Goal: Information Seeking & Learning: Learn about a topic

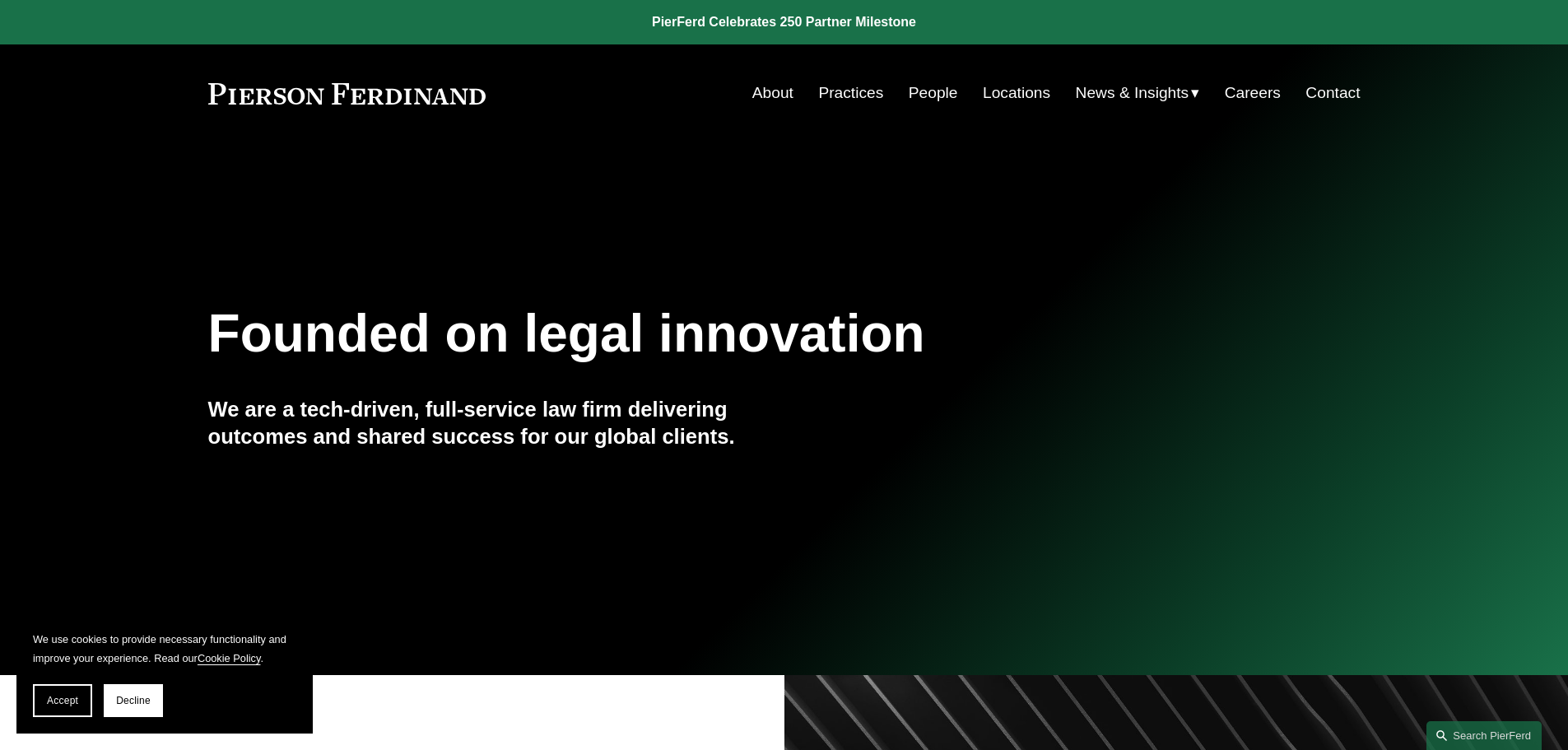
click at [927, 90] on link "People" at bounding box center [933, 92] width 50 height 31
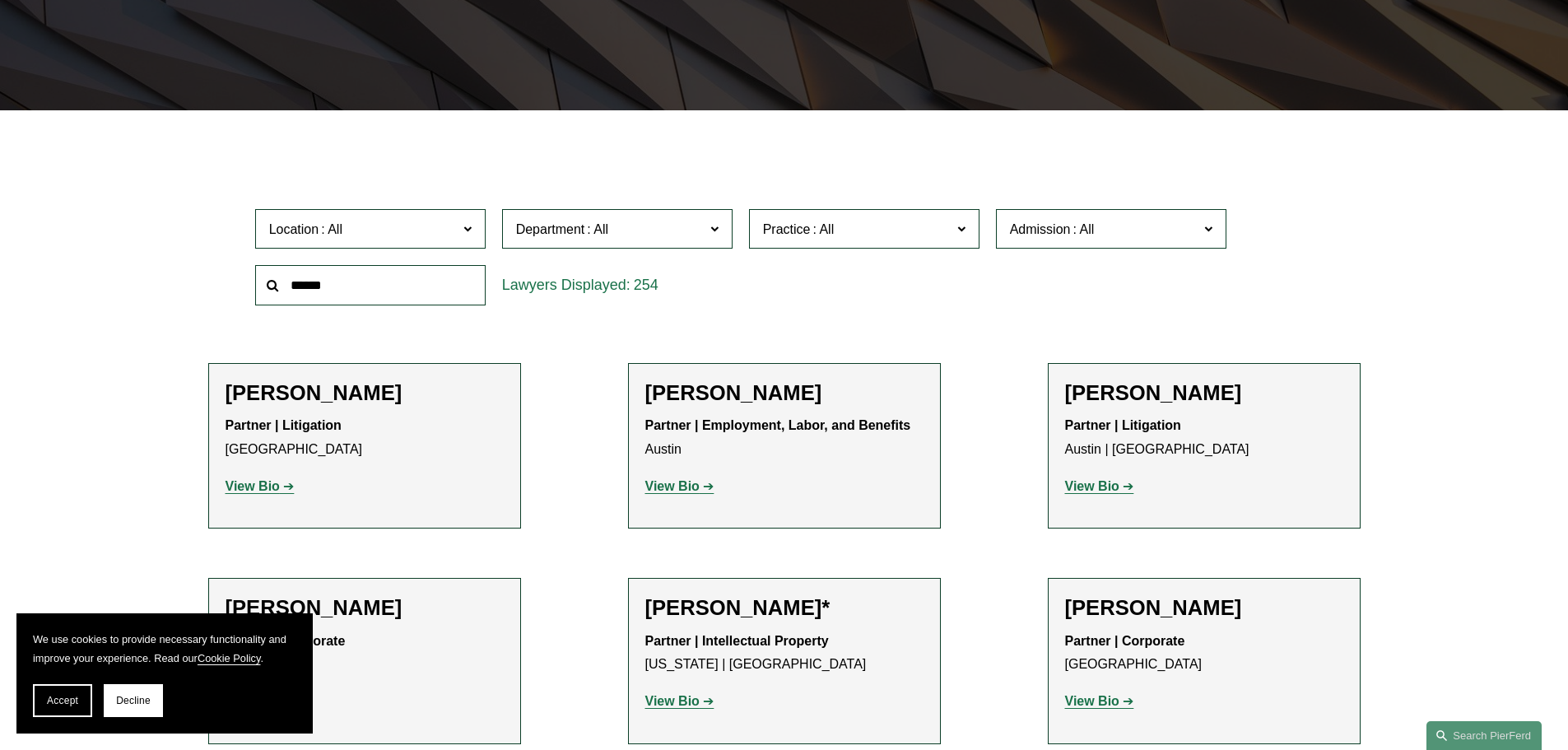
scroll to position [412, 0]
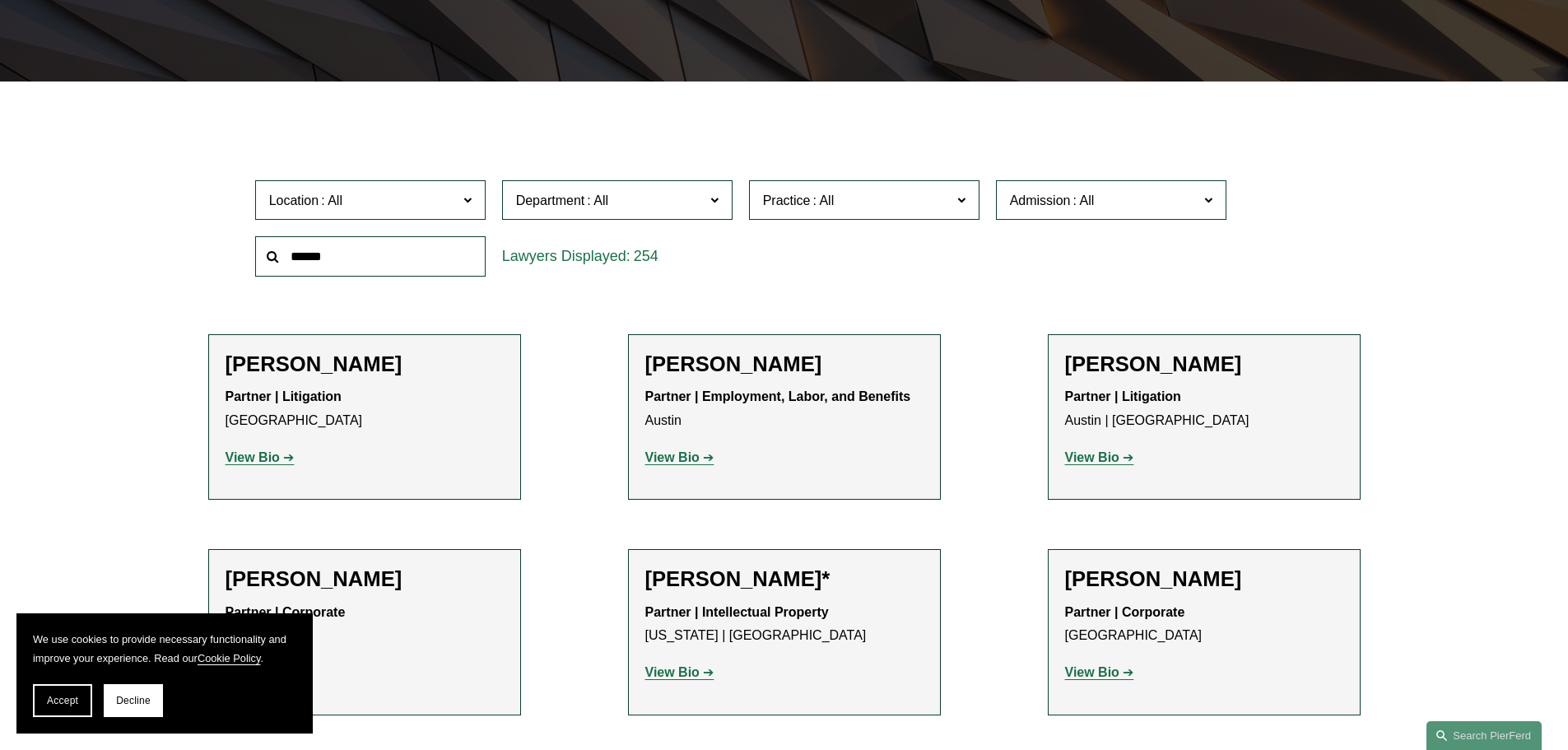
click at [388, 277] on input "text" at bounding box center [371, 256] width 231 height 40
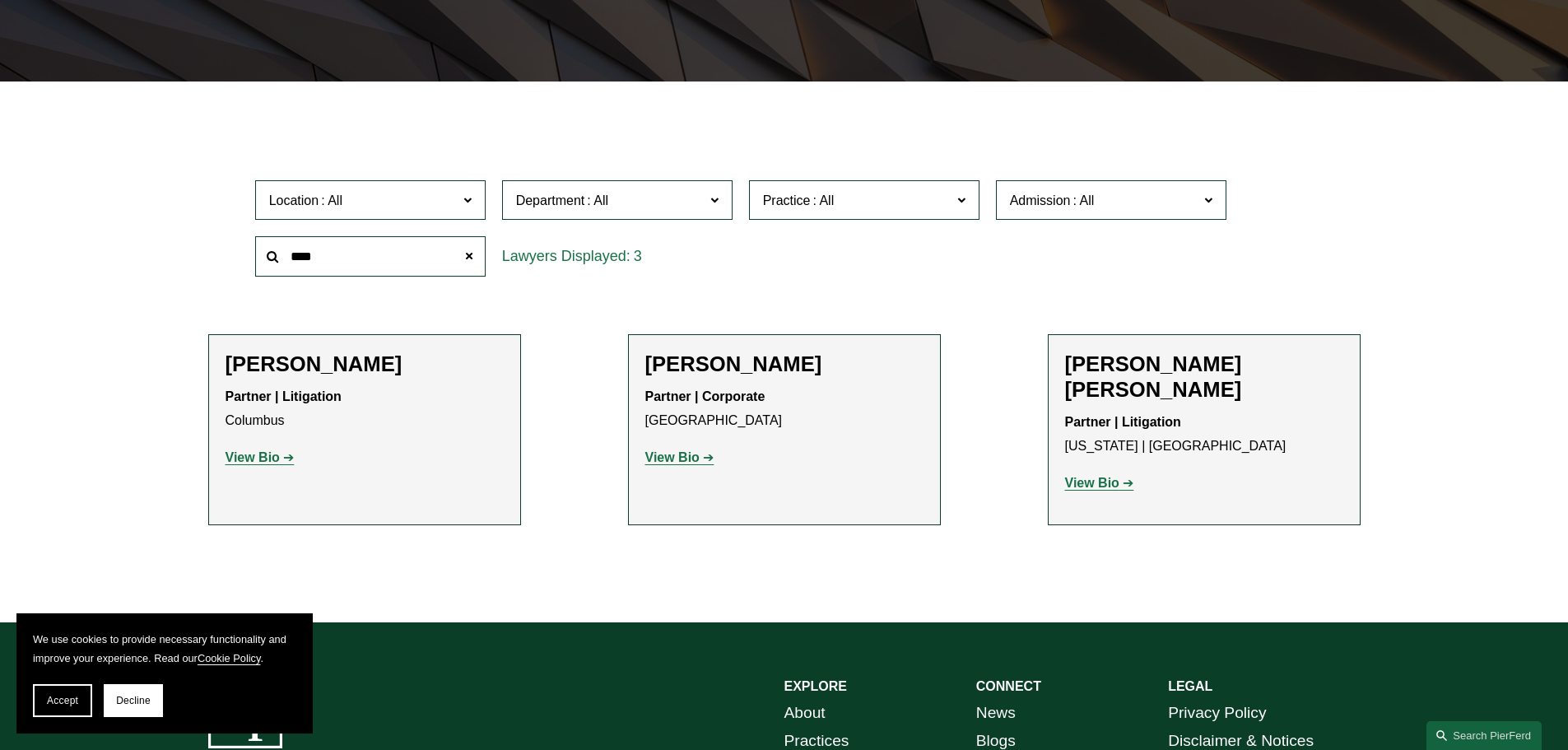
type input "****"
click at [280, 460] on link "View Bio" at bounding box center [260, 457] width 69 height 14
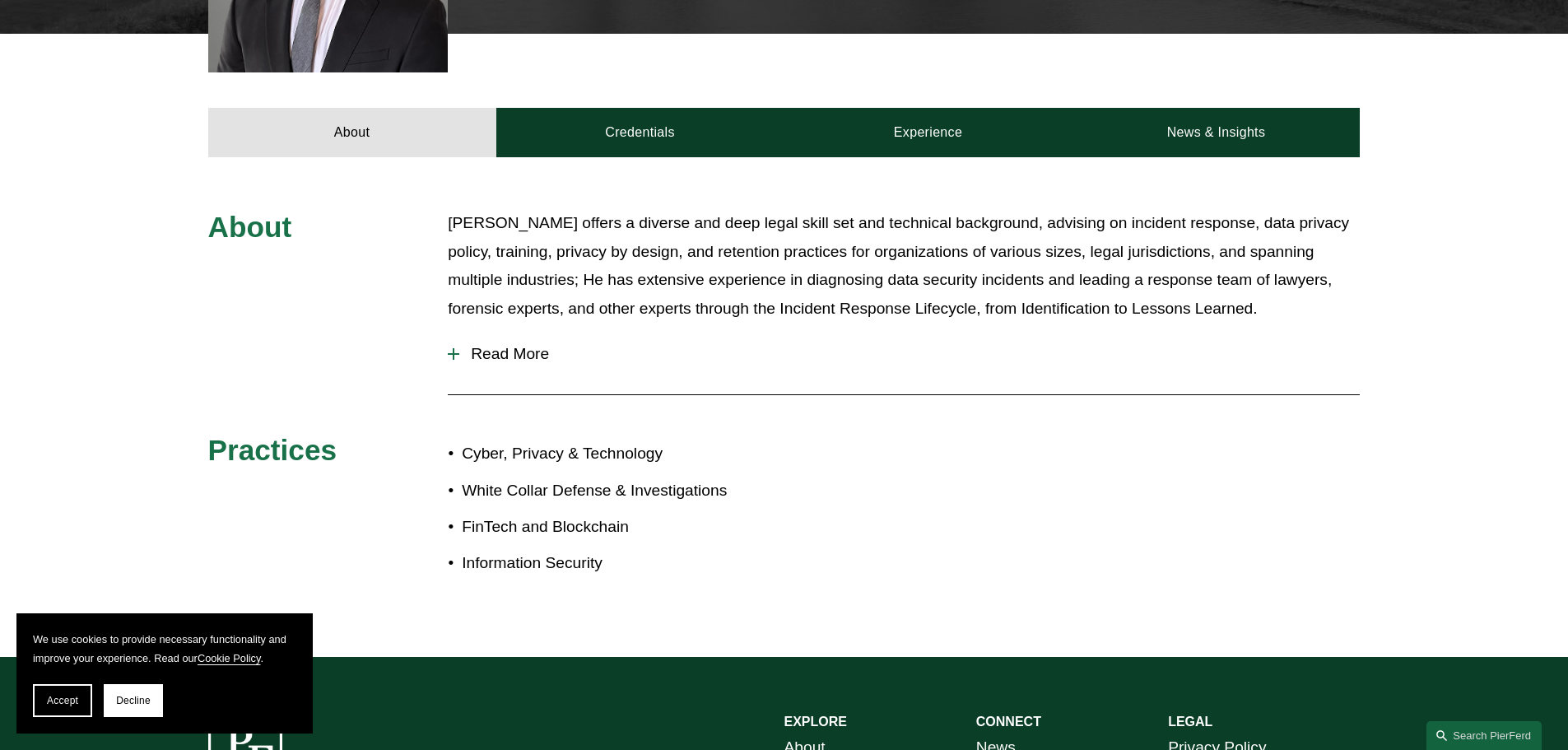
scroll to position [659, 0]
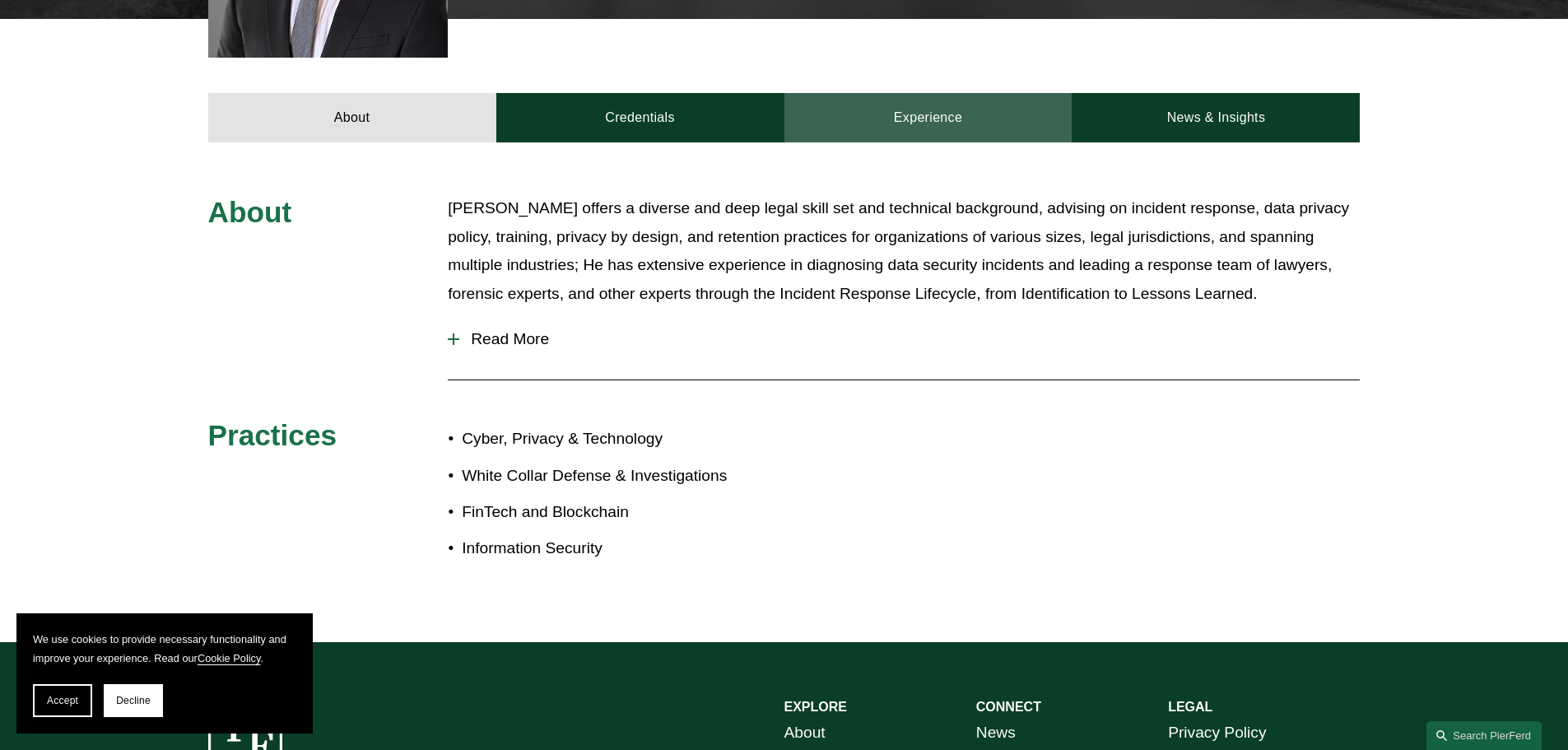
click at [958, 93] on link "Experience" at bounding box center [928, 117] width 288 height 50
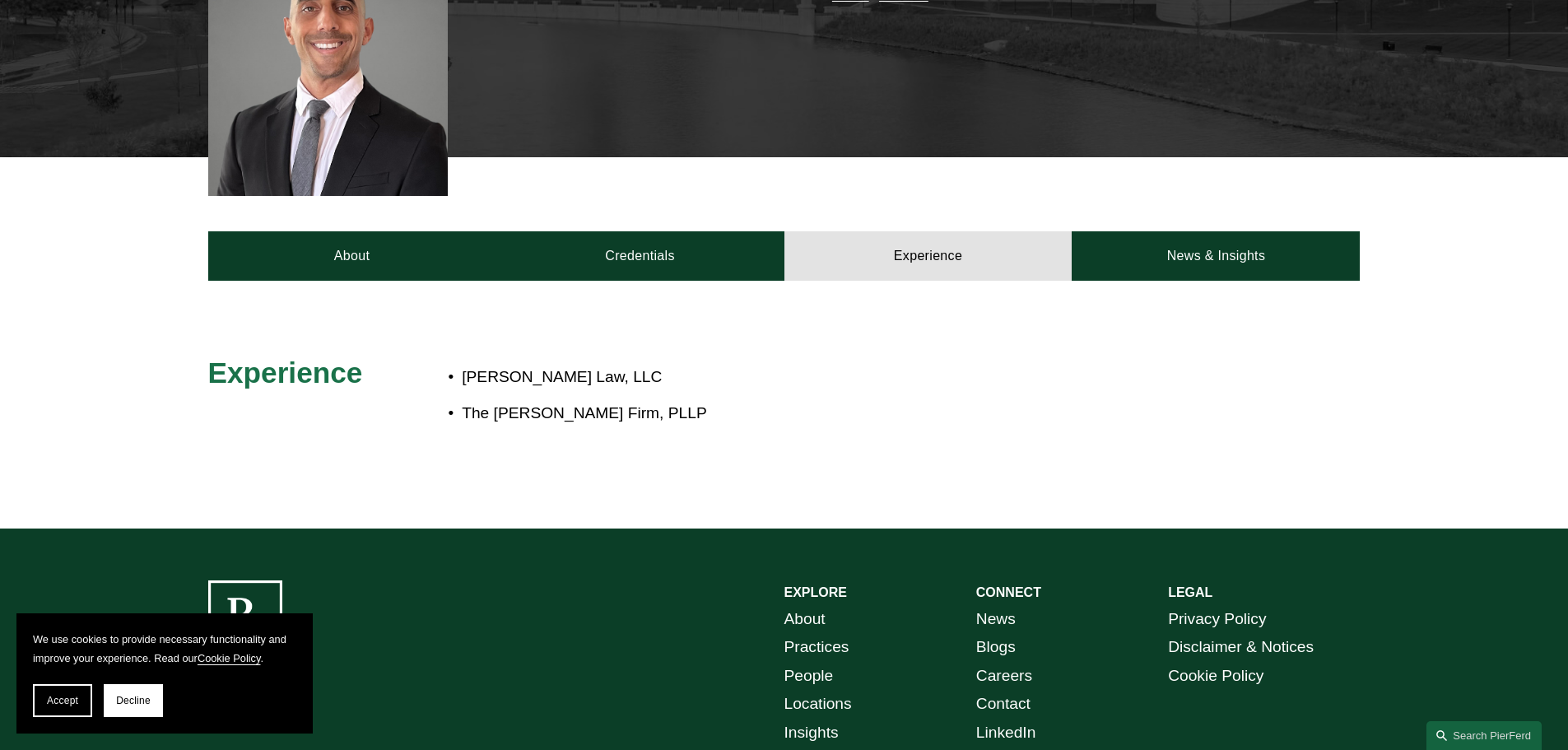
scroll to position [494, 0]
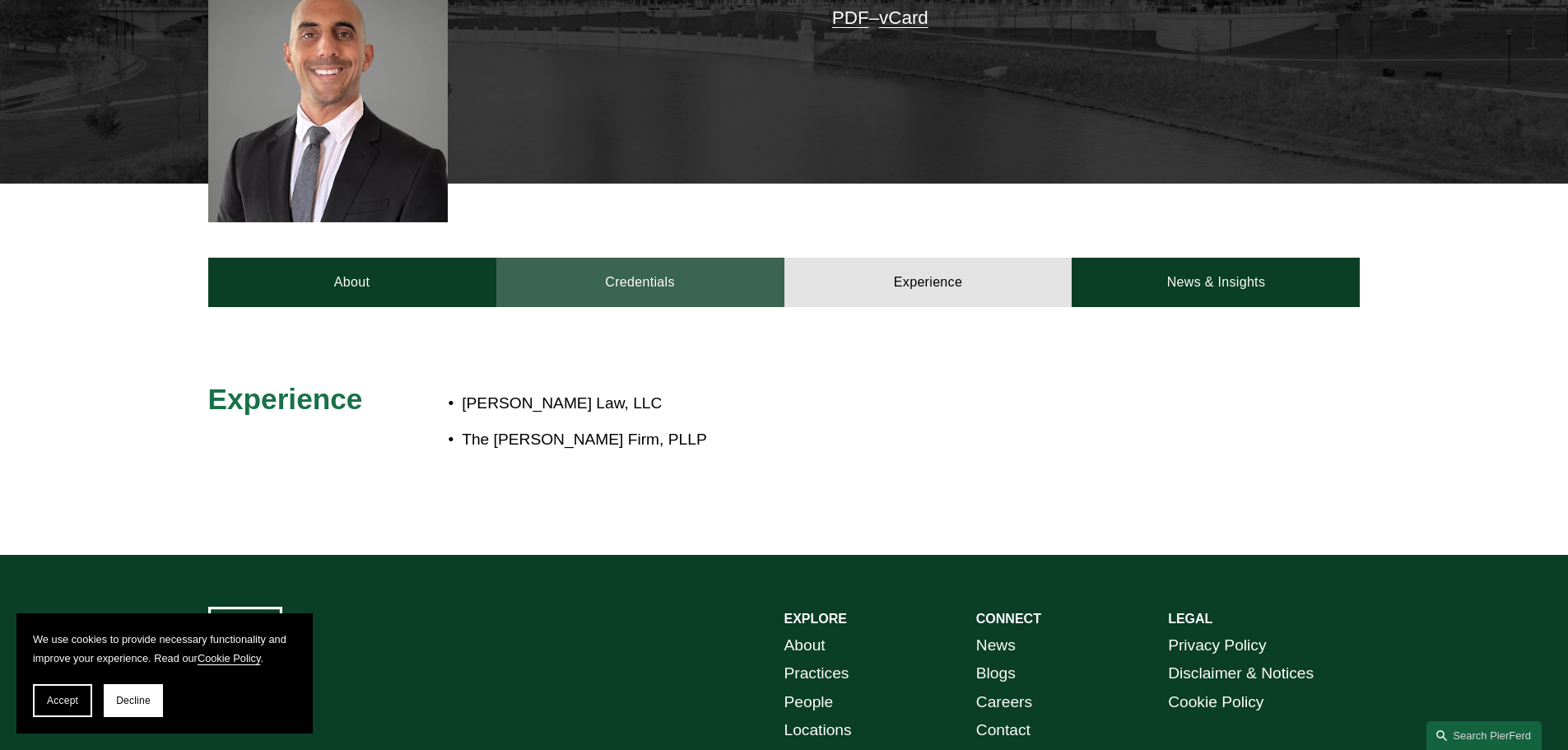
click at [713, 258] on link "Credentials" at bounding box center [640, 283] width 288 height 50
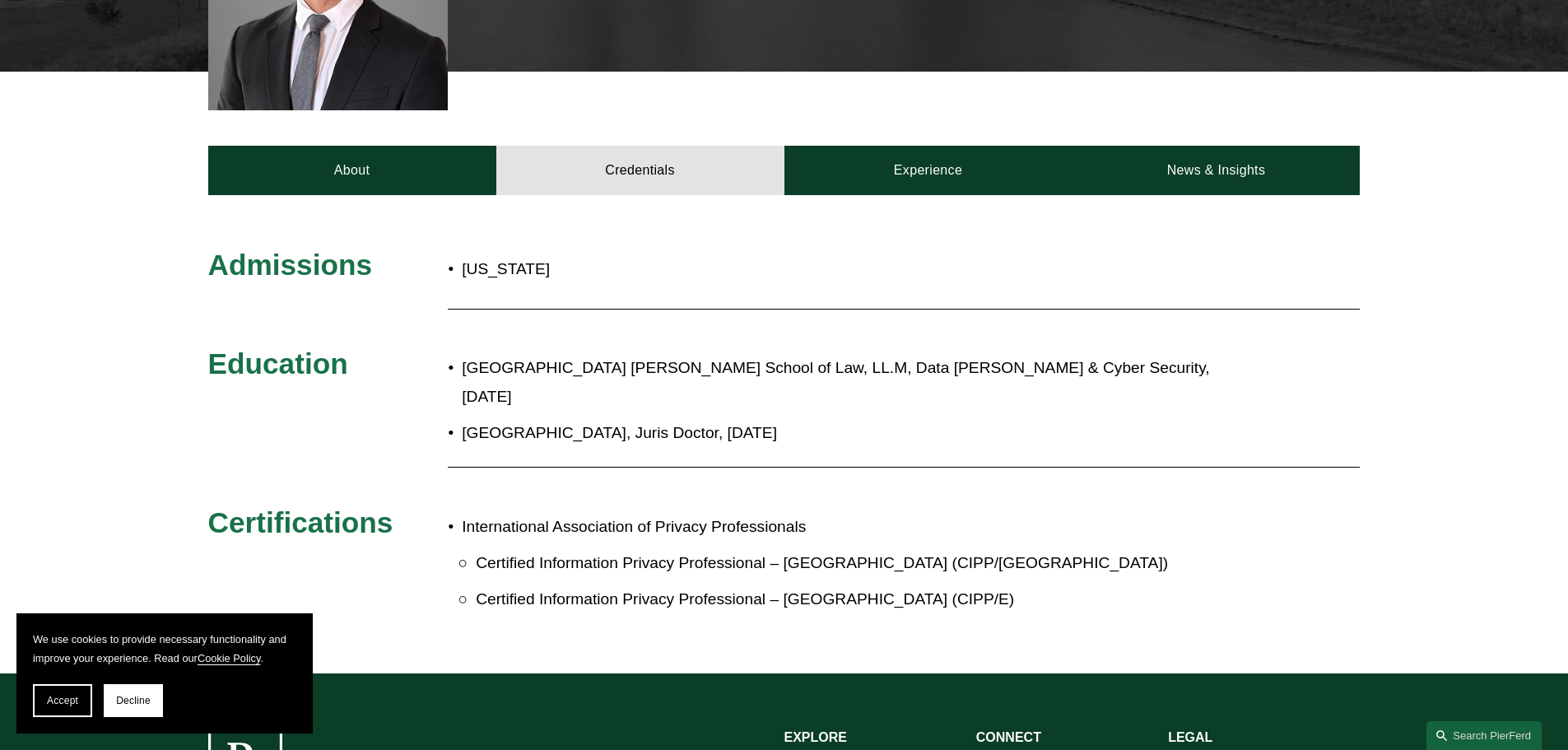
scroll to position [576, 0]
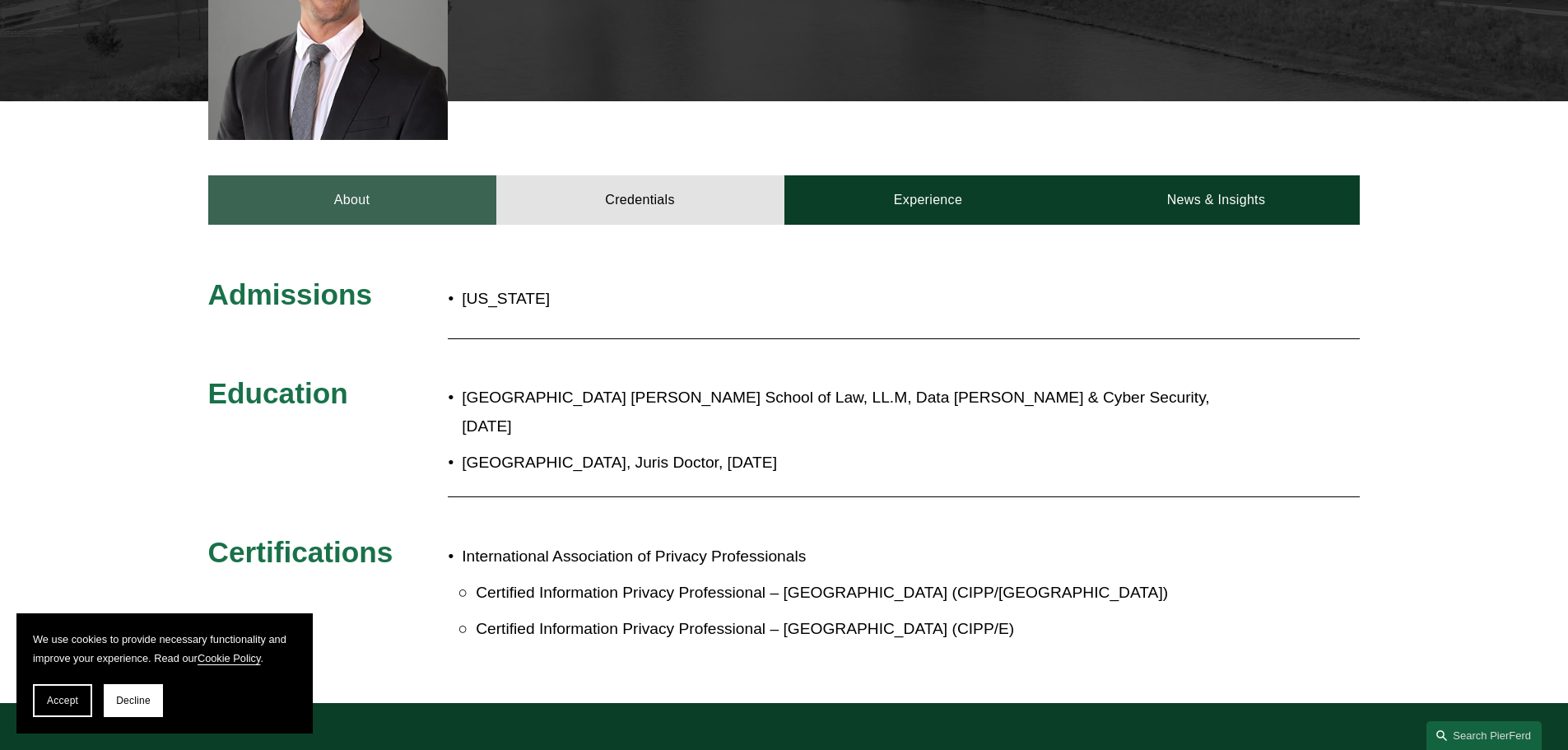
click at [392, 205] on link "About" at bounding box center [352, 200] width 288 height 50
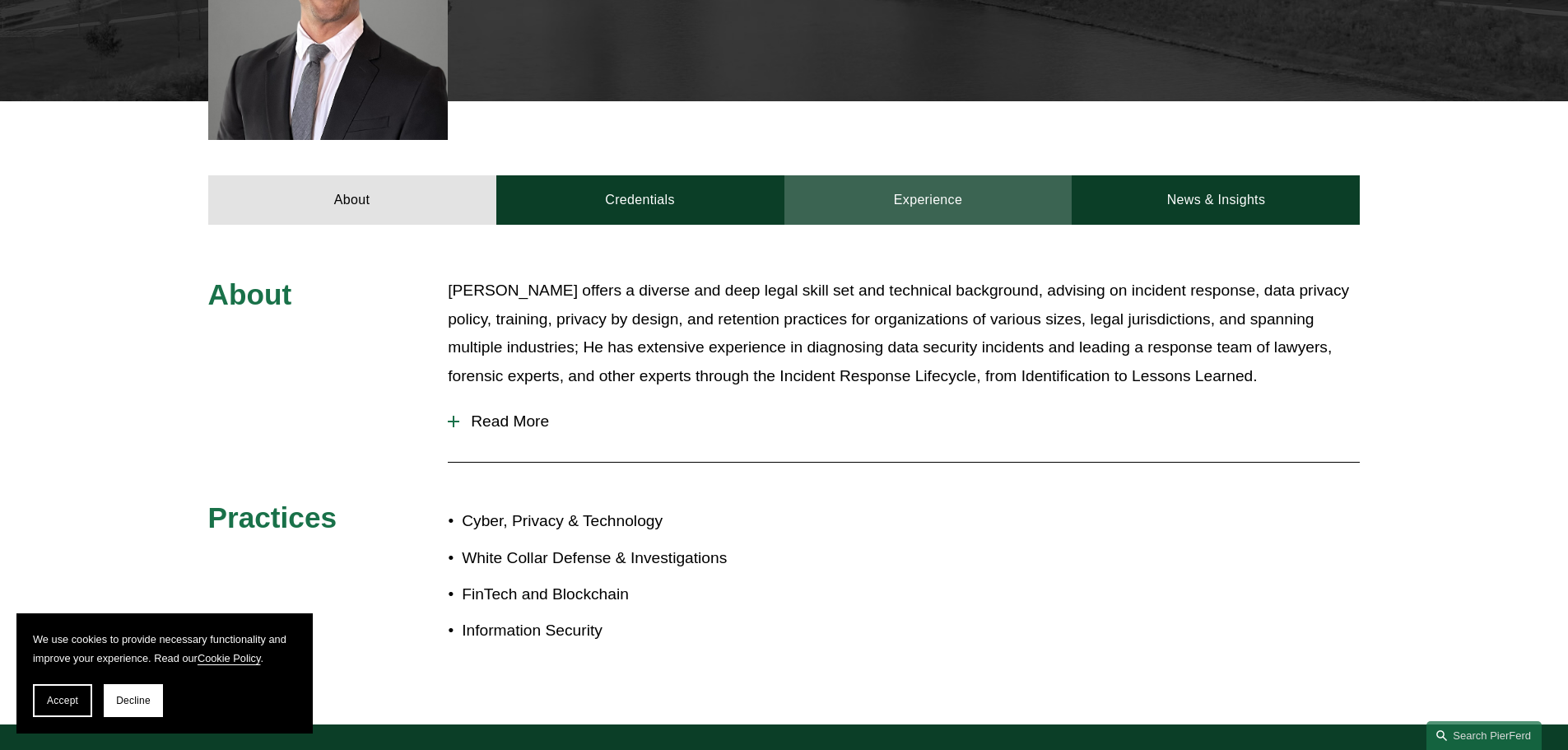
click at [916, 198] on link "Experience" at bounding box center [928, 200] width 288 height 50
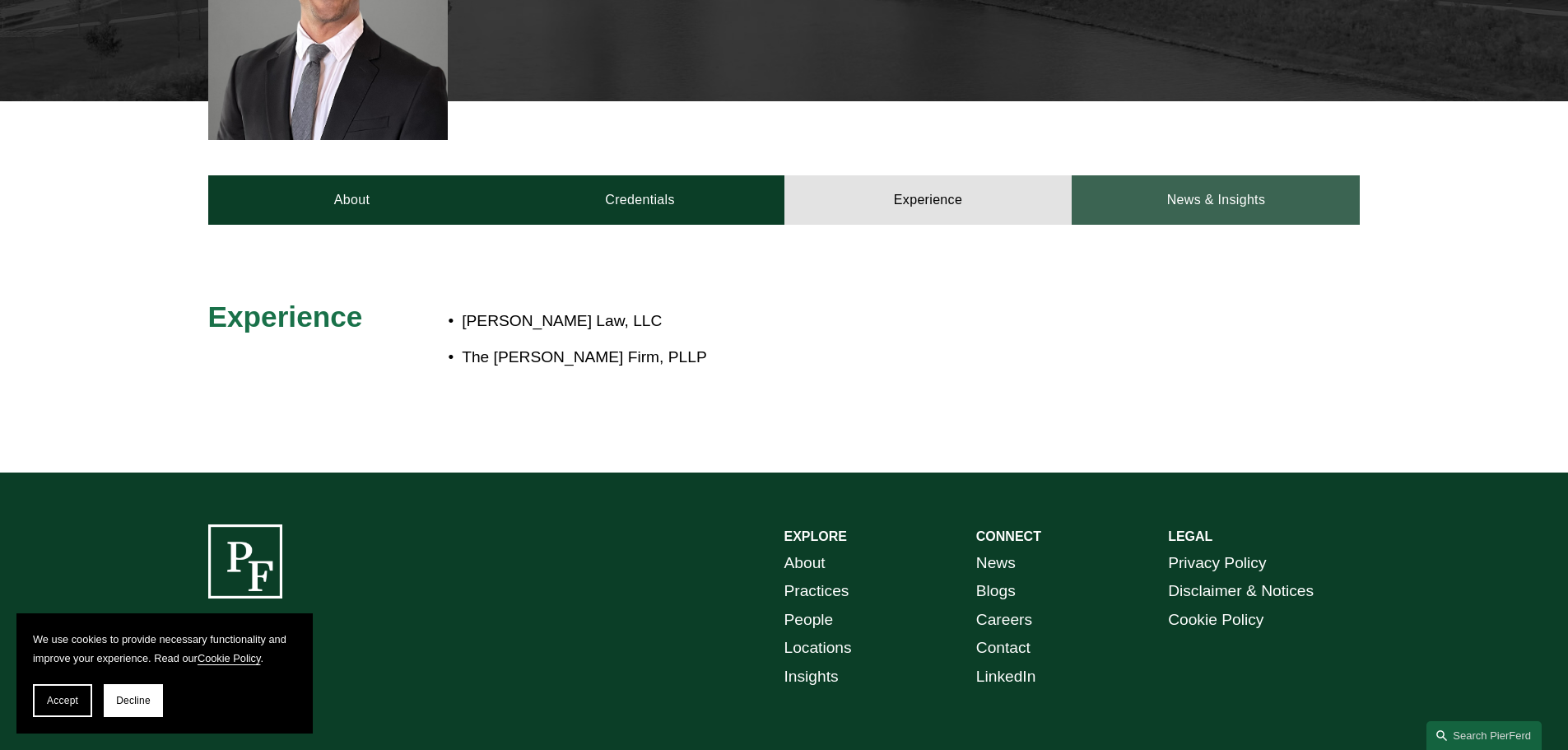
click at [1186, 177] on link "News & Insights" at bounding box center [1215, 200] width 288 height 50
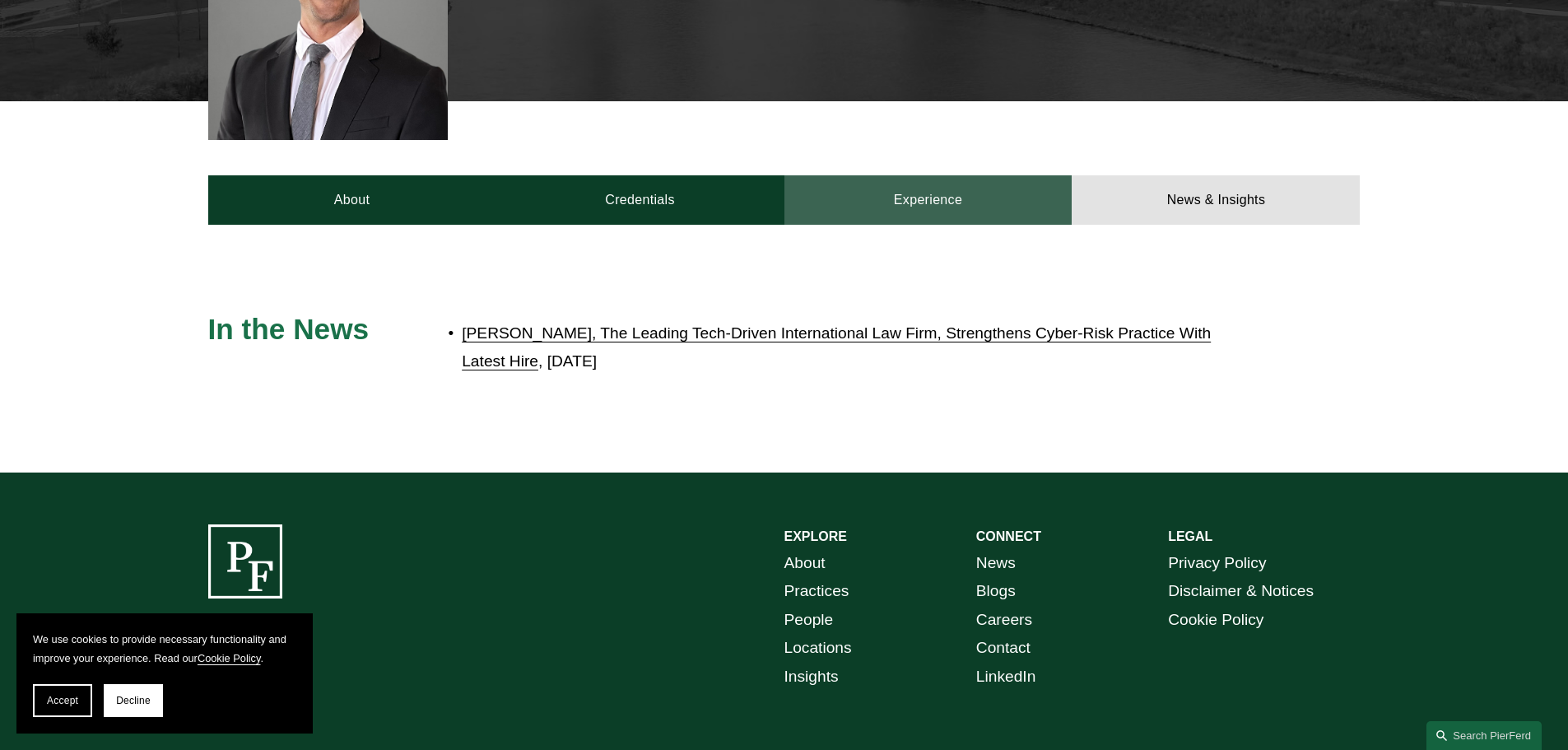
click at [979, 195] on link "Experience" at bounding box center [928, 200] width 288 height 50
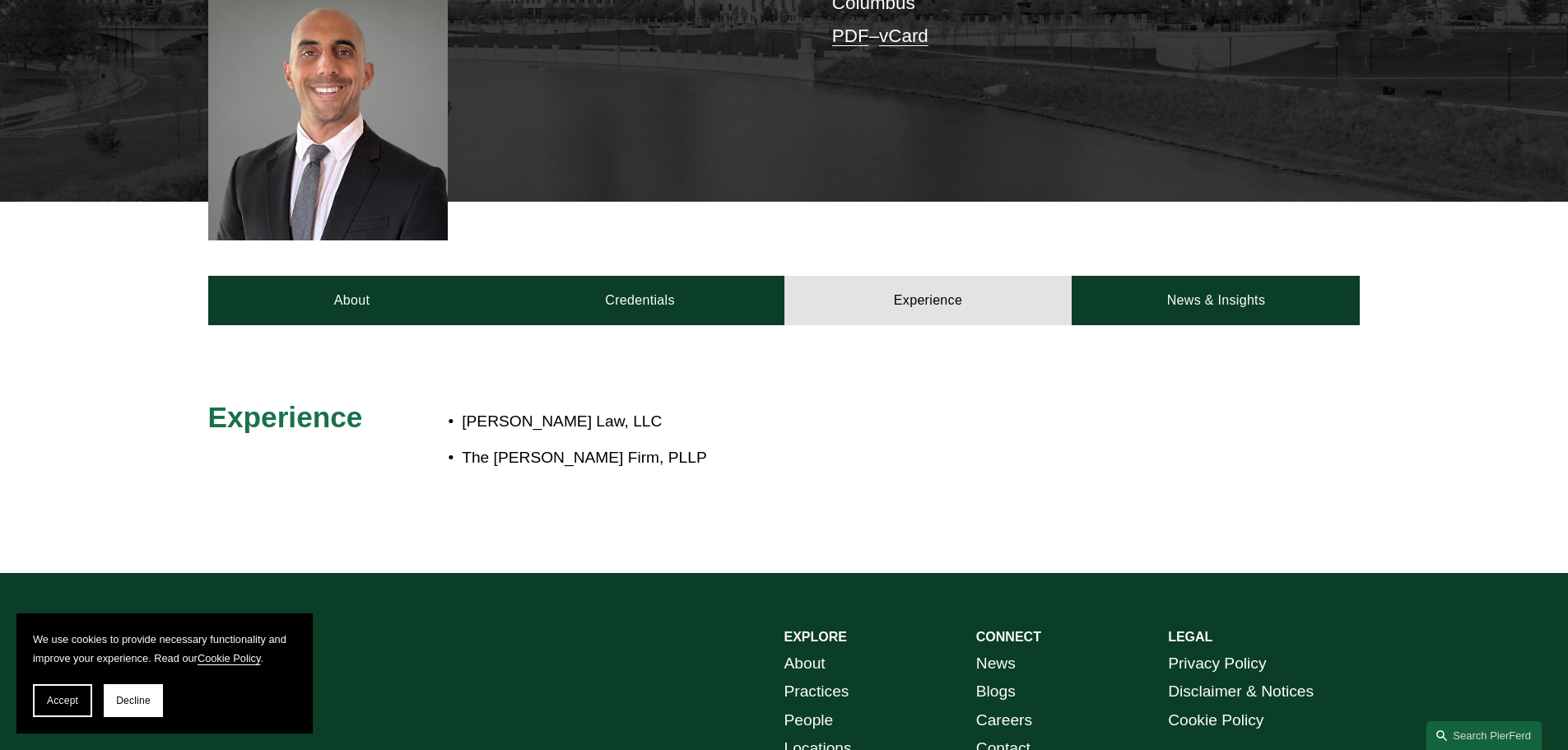
scroll to position [247, 0]
